Goal: Task Accomplishment & Management: Manage account settings

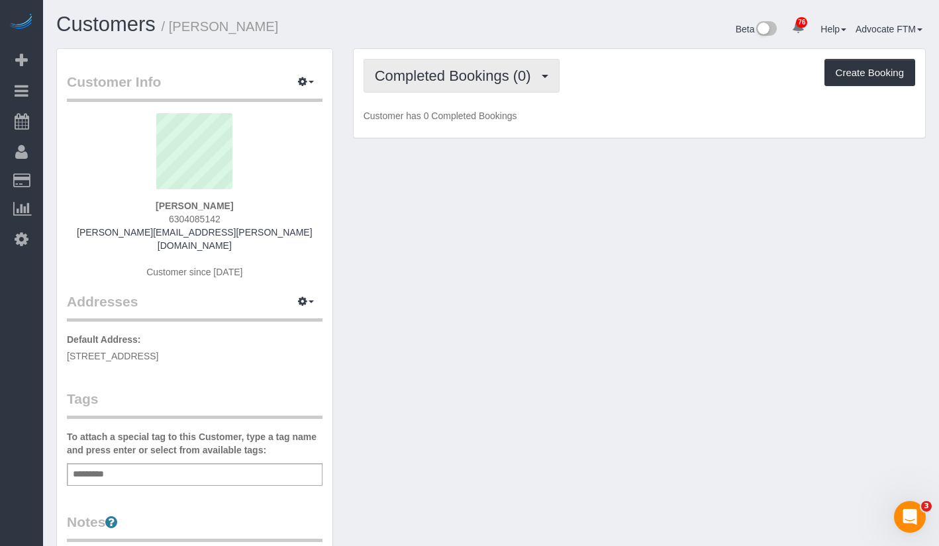
click at [485, 68] on span "Completed Bookings (0)" at bounding box center [456, 76] width 163 height 17
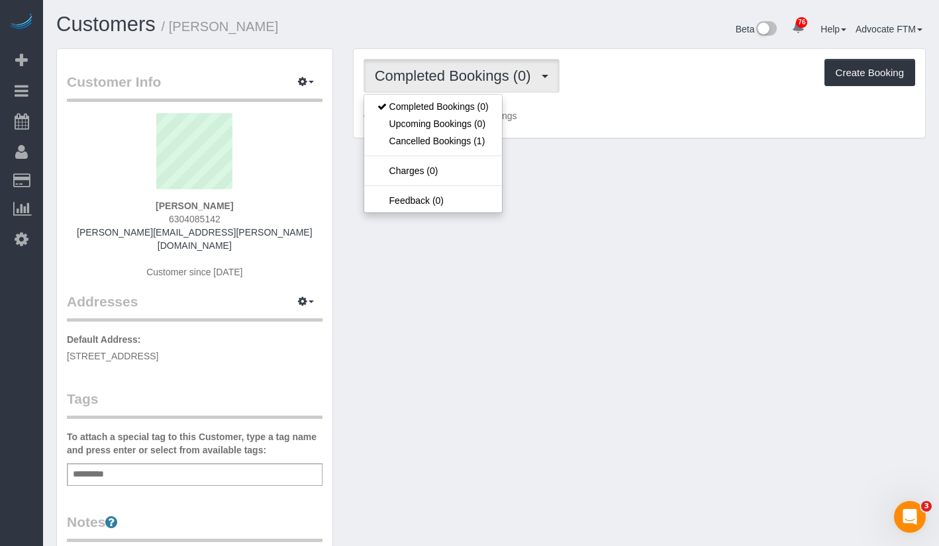
click at [434, 152] on ul "Completed Bookings (0) Upcoming Bookings (0) Cancelled Bookings (1) Charges (0)…" at bounding box center [433, 153] width 139 height 119
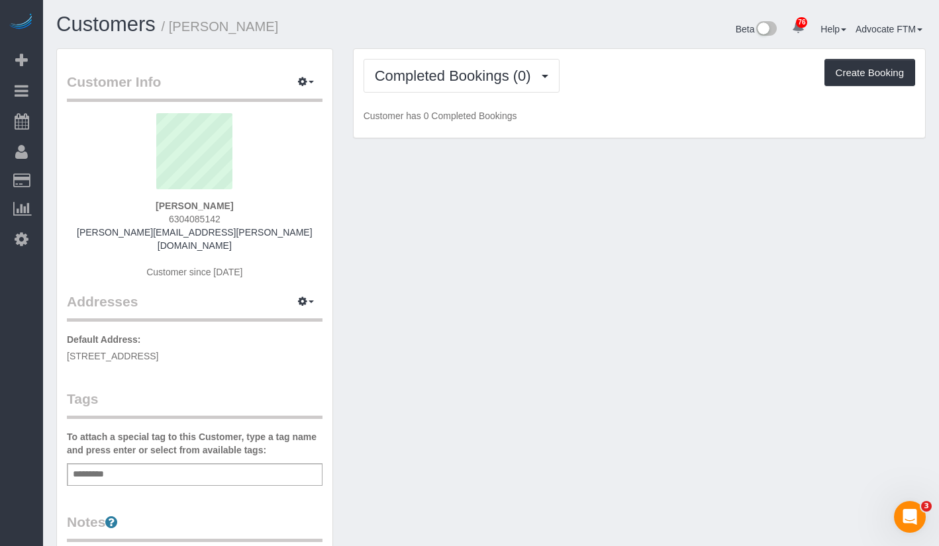
click at [436, 136] on div "Completed Bookings (0) Completed Bookings (0) Upcoming Bookings (0) Cancelled B…" at bounding box center [640, 93] width 572 height 89
click at [455, 83] on span "Completed Bookings (0)" at bounding box center [456, 76] width 163 height 17
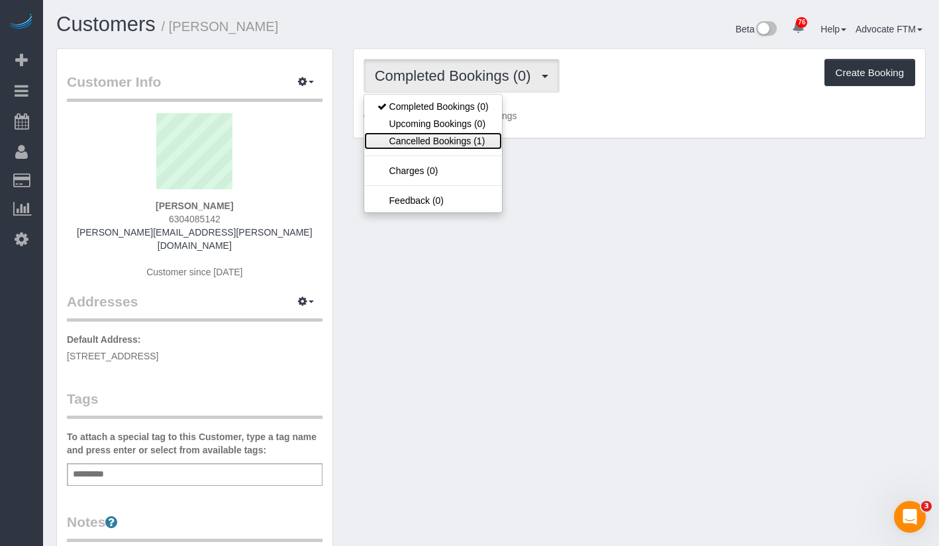
click at [458, 141] on link "Cancelled Bookings (1)" at bounding box center [433, 140] width 138 height 17
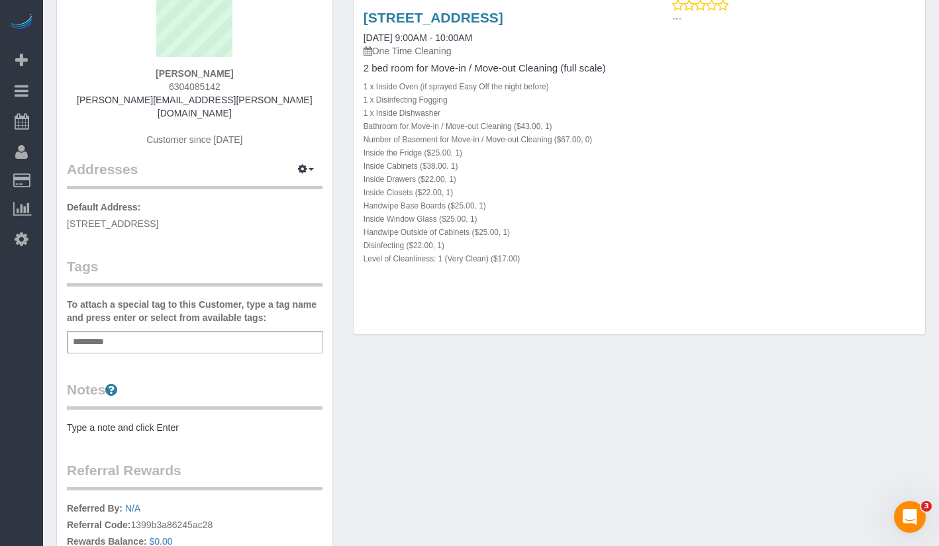
scroll to position [66, 0]
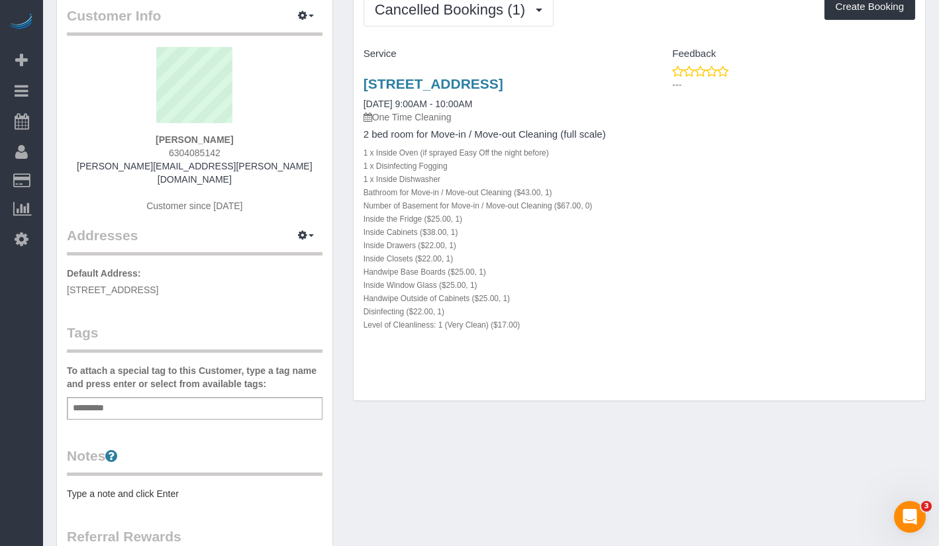
drag, startPoint x: 227, startPoint y: 155, endPoint x: 166, endPoint y: 154, distance: 61.6
click at [166, 154] on div "[PERSON_NAME] 6304085142 [PERSON_NAME][EMAIL_ADDRESS][PERSON_NAME][DOMAIN_NAME]…" at bounding box center [195, 136] width 256 height 179
copy span "6304085142"
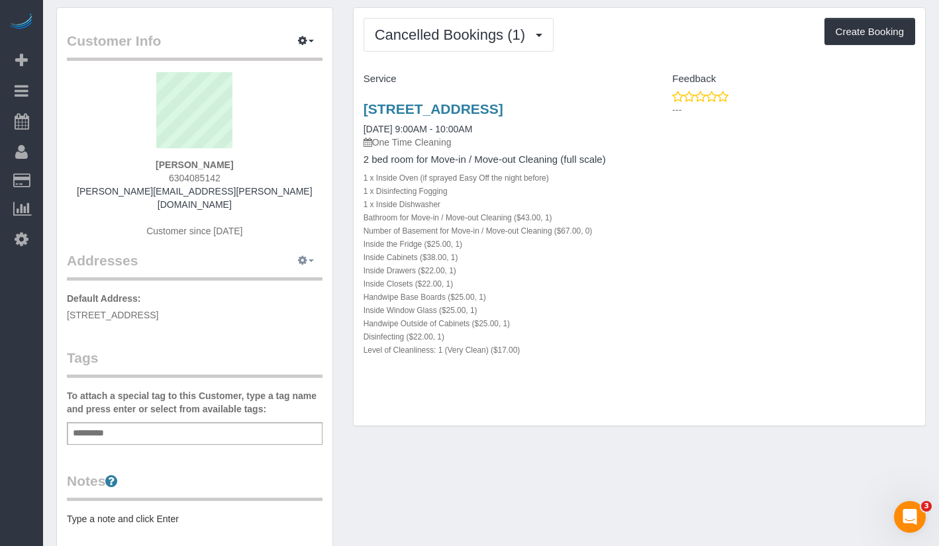
scroll to position [0, 0]
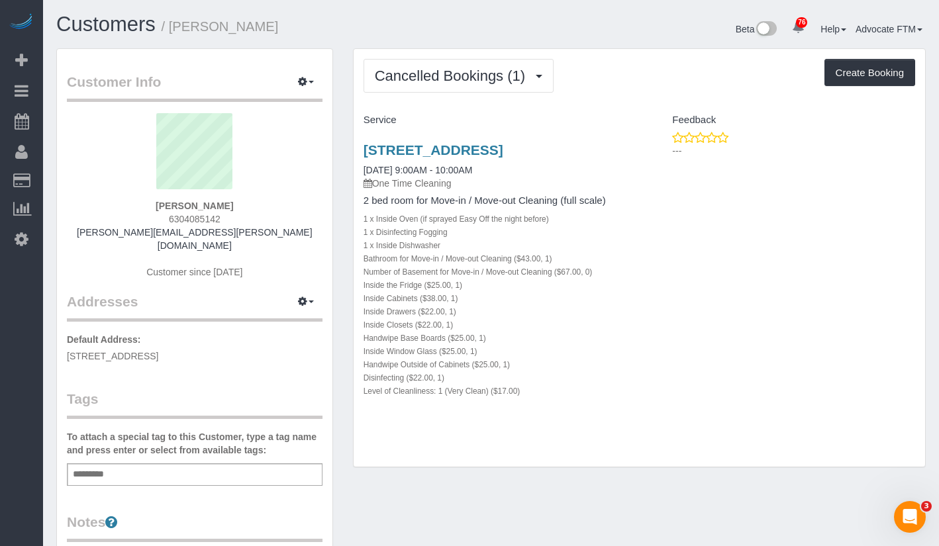
drag, startPoint x: 195, startPoint y: 28, endPoint x: 174, endPoint y: 29, distance: 21.2
click at [174, 30] on h1 "Customers / [PERSON_NAME]" at bounding box center [268, 24] width 425 height 23
copy small "[PERSON_NAME]"
click at [503, 150] on link "[STREET_ADDRESS]" at bounding box center [434, 149] width 140 height 15
click at [275, 16] on h1 "Customers / [PERSON_NAME]" at bounding box center [268, 24] width 425 height 23
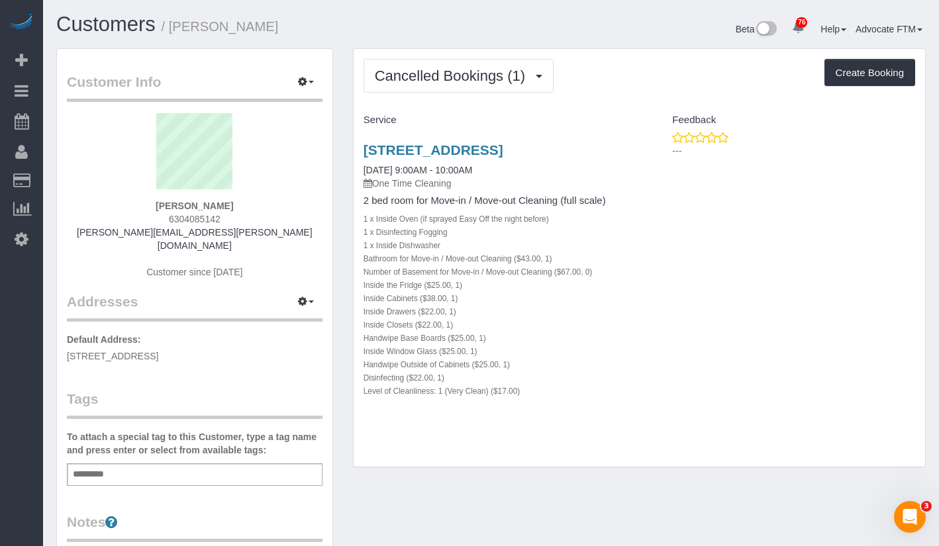
drag, startPoint x: 198, startPoint y: 29, endPoint x: 171, endPoint y: 31, distance: 27.2
click at [171, 31] on h1 "Customers / [PERSON_NAME]" at bounding box center [268, 24] width 425 height 23
copy small "[PERSON_NAME]"
drag, startPoint x: 234, startPoint y: 224, endPoint x: 169, endPoint y: 223, distance: 65.6
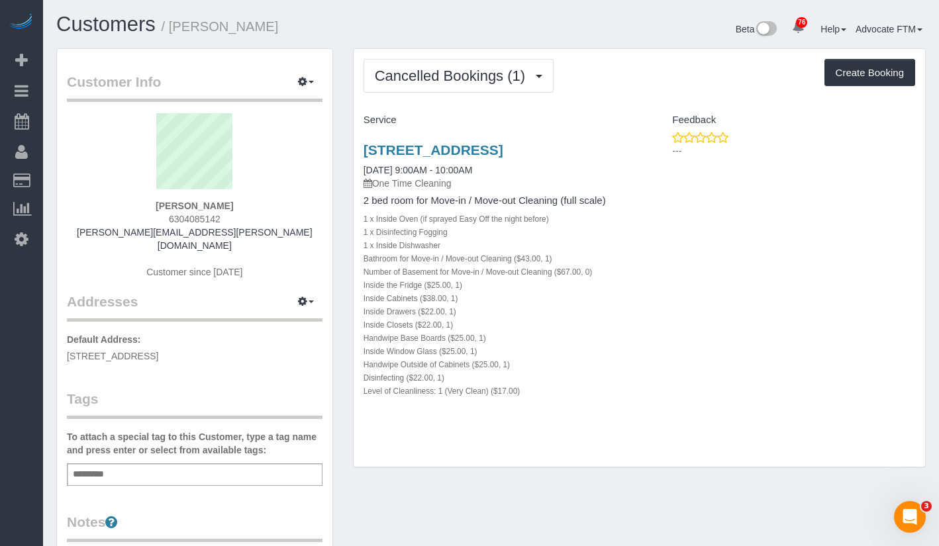
click at [169, 223] on div "[PERSON_NAME] 6304085142 [PERSON_NAME][EMAIL_ADDRESS][PERSON_NAME][DOMAIN_NAME]…" at bounding box center [195, 202] width 256 height 179
copy span "6304085142"
click at [262, 32] on h1 "Customers / [PERSON_NAME]" at bounding box center [268, 24] width 425 height 23
click at [129, 26] on link "Customers" at bounding box center [105, 24] width 99 height 23
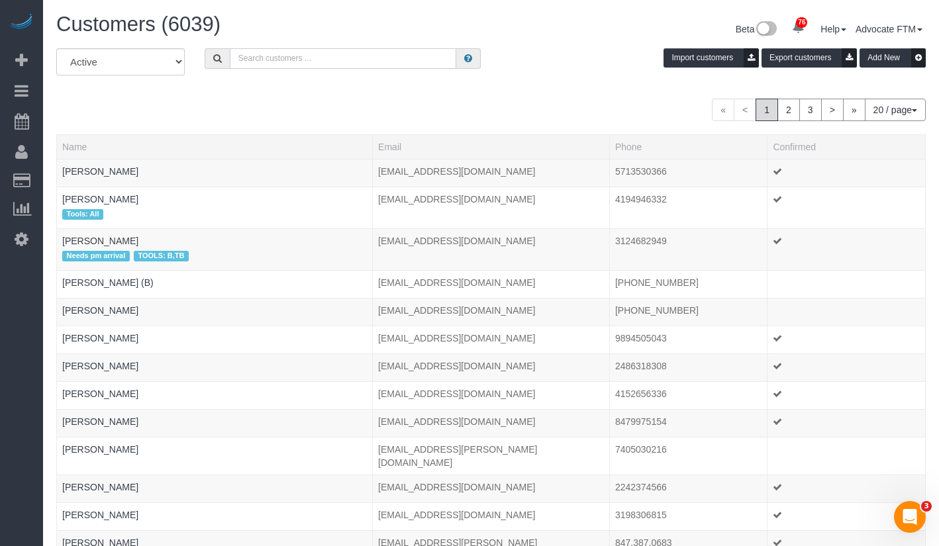
click at [409, 64] on input "text" at bounding box center [343, 58] width 227 height 21
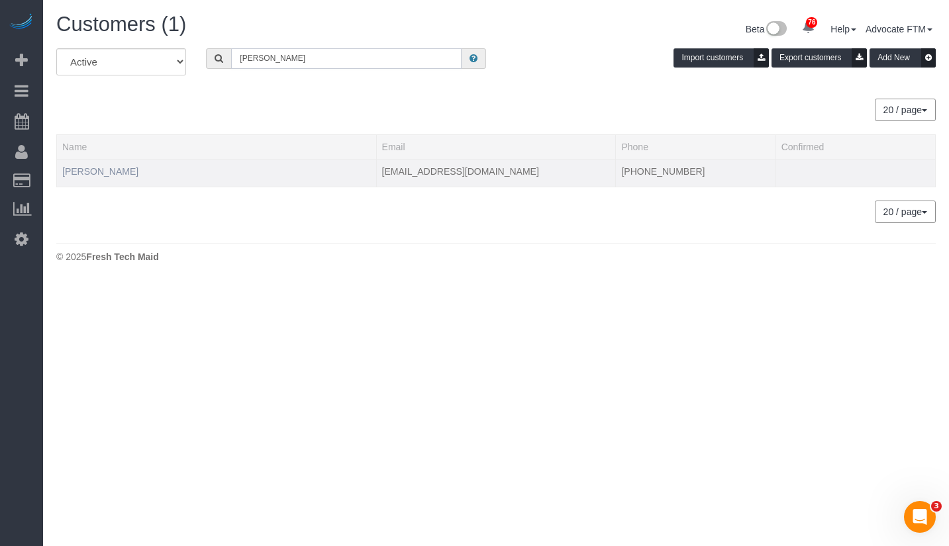
type input "[PERSON_NAME]"
click at [113, 174] on link "[PERSON_NAME]" at bounding box center [100, 171] width 76 height 11
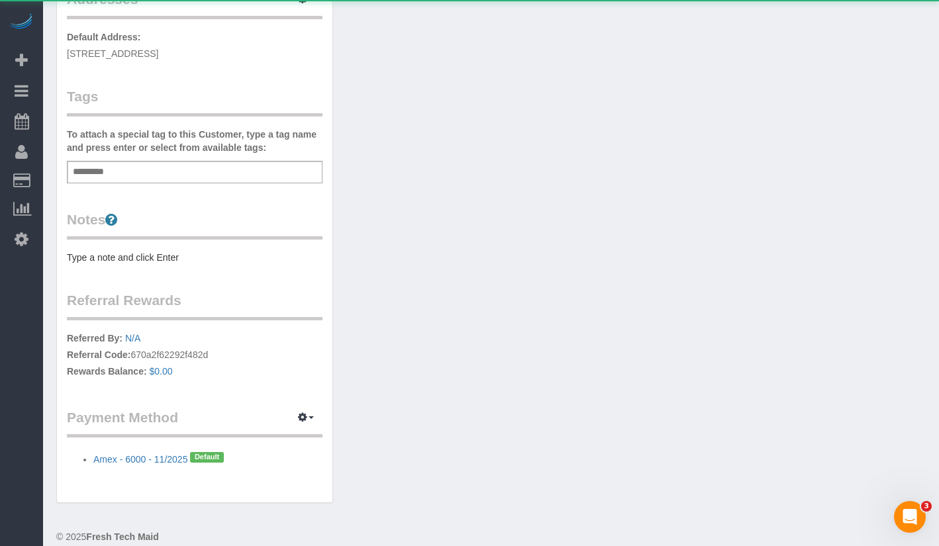
scroll to position [319, 0]
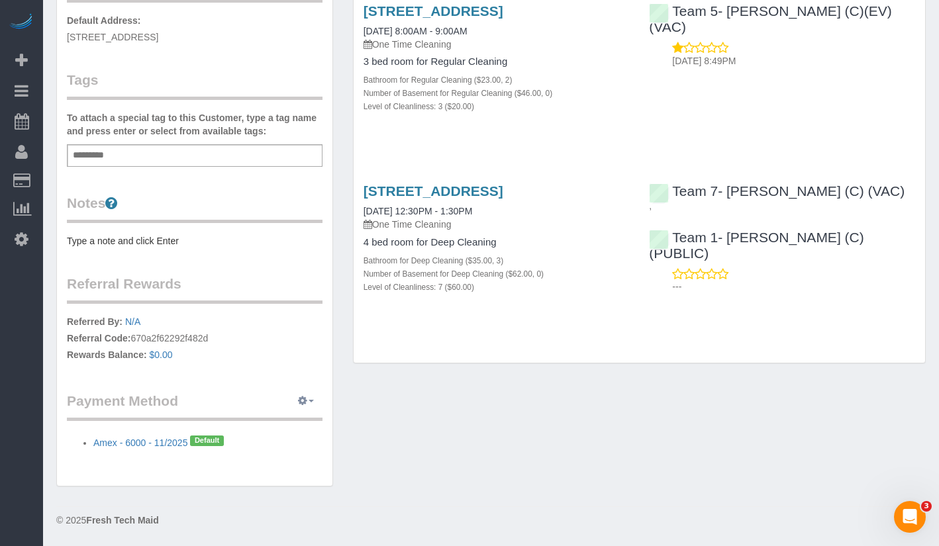
click at [311, 398] on button "button" at bounding box center [305, 401] width 33 height 21
click at [298, 445] on link "Add Credit/Debit Card" at bounding box center [260, 442] width 124 height 17
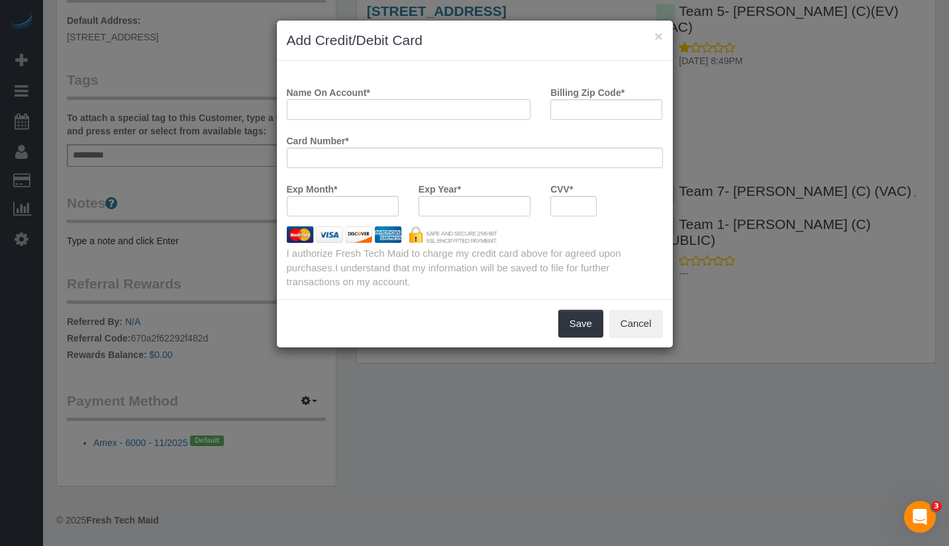
click at [392, 108] on input "Name On Account *" at bounding box center [409, 109] width 244 height 21
drag, startPoint x: 587, startPoint y: 113, endPoint x: 595, endPoint y: 113, distance: 7.9
click at [587, 113] on input "Billing Zip Code *" at bounding box center [606, 109] width 112 height 21
click at [442, 199] on div at bounding box center [475, 206] width 112 height 21
click at [454, 213] on div at bounding box center [475, 206] width 112 height 21
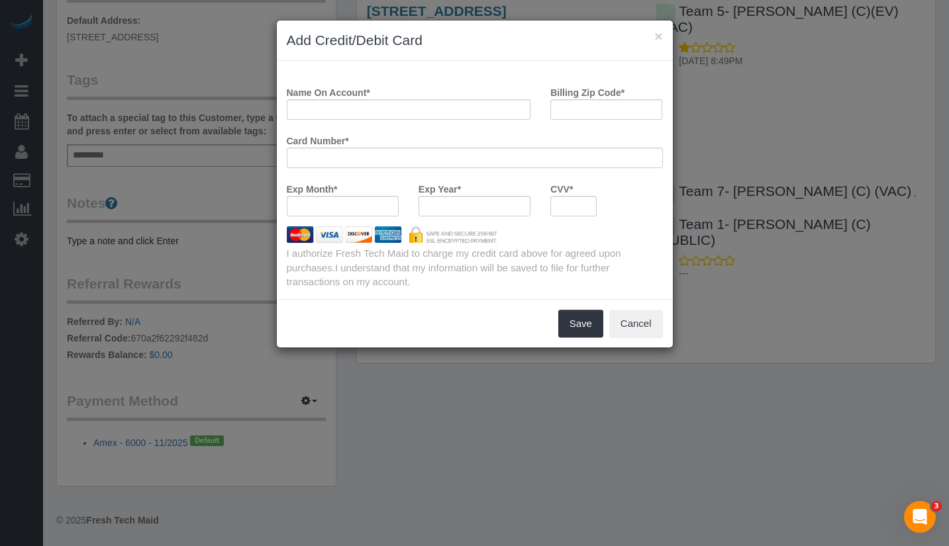
click at [564, 198] on div at bounding box center [573, 206] width 46 height 21
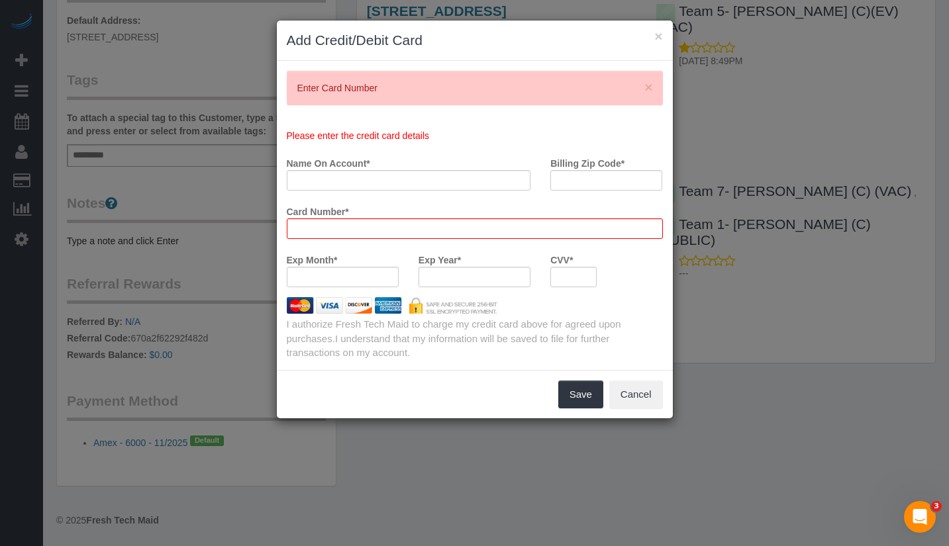
click at [352, 219] on div at bounding box center [475, 229] width 376 height 21
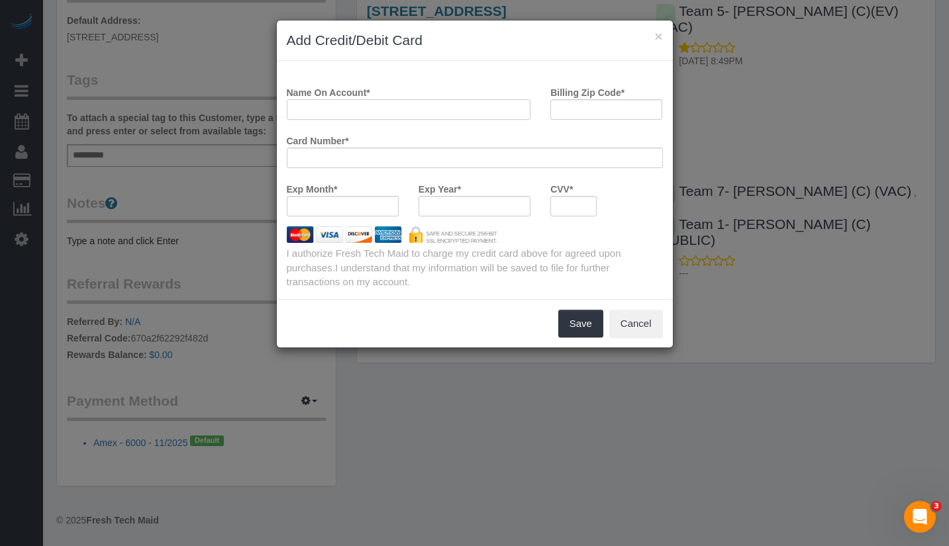
click at [417, 106] on input "Name On Account *" at bounding box center [409, 109] width 244 height 21
paste input "[PERSON_NAME]"
type input "[PERSON_NAME]"
click at [619, 112] on input "Billing Zip Code *" at bounding box center [606, 109] width 112 height 21
type input "60614"
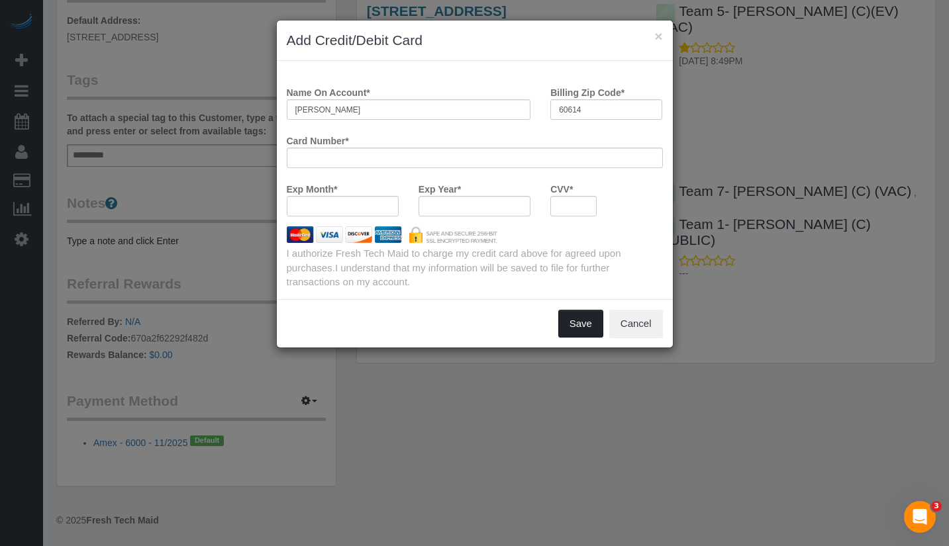
click at [572, 321] on button "Save" at bounding box center [580, 324] width 45 height 28
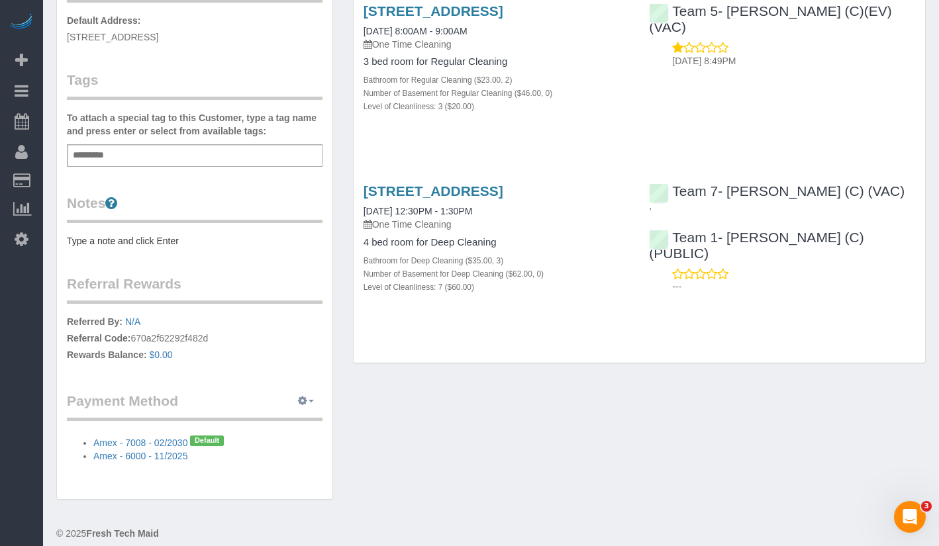
click at [303, 398] on icon "button" at bounding box center [302, 401] width 9 height 8
click at [417, 415] on div "Customer Info Edit Contact Info Send Message Email Preferences Special Sales Ta…" at bounding box center [491, 121] width 890 height 784
click at [307, 405] on icon "button" at bounding box center [302, 401] width 9 height 8
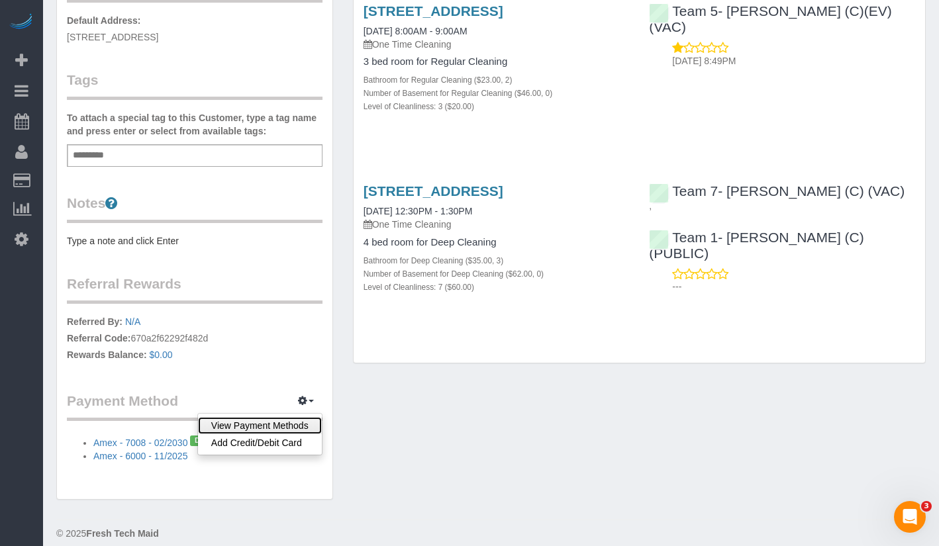
click at [289, 427] on link "View Payment Methods" at bounding box center [260, 425] width 124 height 17
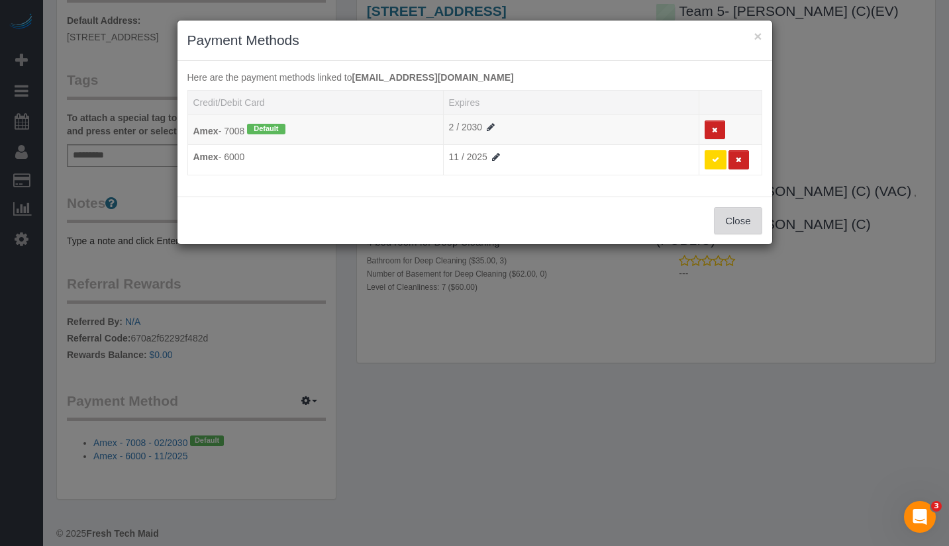
click at [739, 220] on button "Close" at bounding box center [738, 221] width 48 height 28
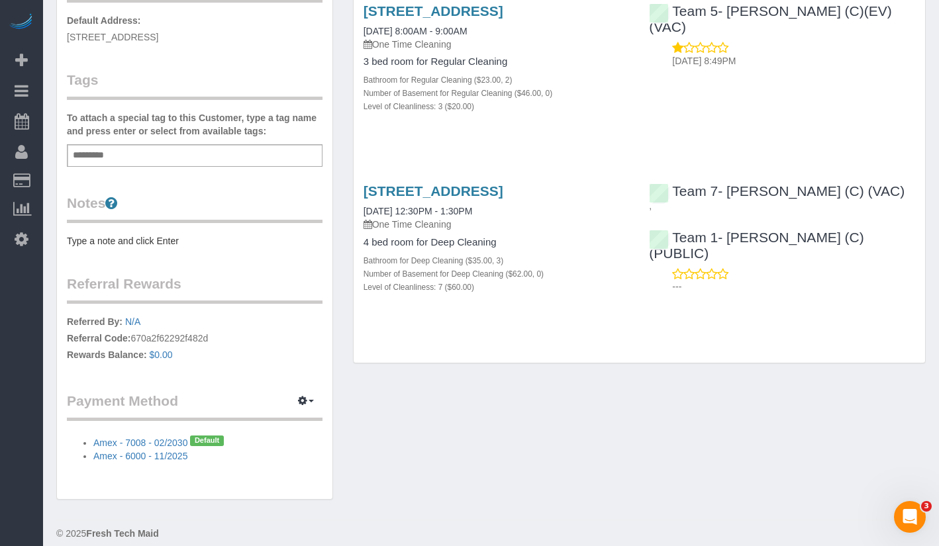
scroll to position [0, 0]
